Goal: Information Seeking & Learning: Check status

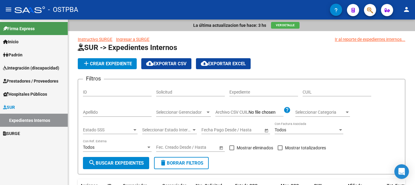
click at [19, 42] on span "Inicio" at bounding box center [11, 41] width 16 height 7
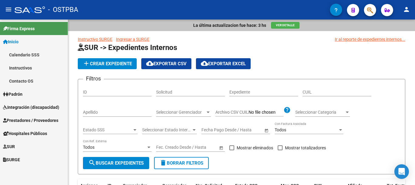
click at [26, 95] on link "Padrón" at bounding box center [34, 93] width 68 height 13
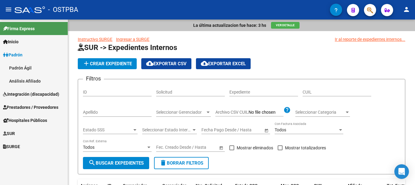
click at [19, 67] on link "Padrón Ágil" at bounding box center [34, 67] width 68 height 13
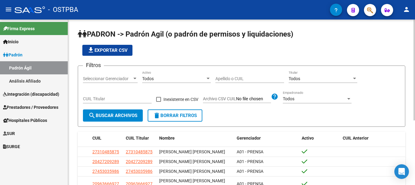
click at [136, 76] on div at bounding box center [134, 78] width 5 height 5
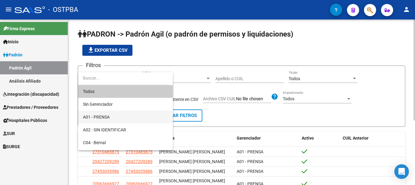
click at [101, 114] on span "A01 - PRENSA" at bounding box center [96, 116] width 27 height 5
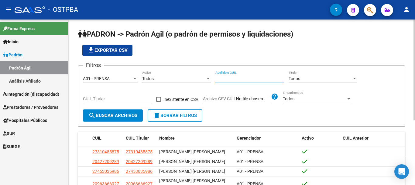
click at [235, 77] on input "Apellido o CUIL" at bounding box center [250, 78] width 69 height 5
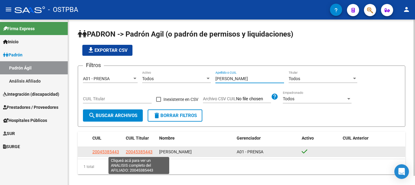
type input "[PERSON_NAME]"
click at [136, 150] on span "20045385443" at bounding box center [139, 151] width 27 height 5
type textarea "20045385443"
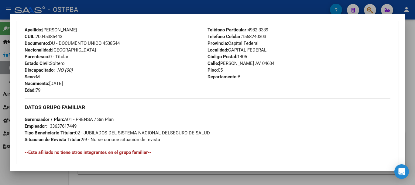
scroll to position [213, 0]
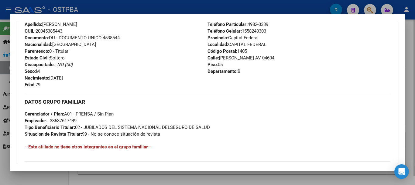
click at [298, 177] on div at bounding box center [207, 92] width 415 height 185
